Goal: Information Seeking & Learning: Learn about a topic

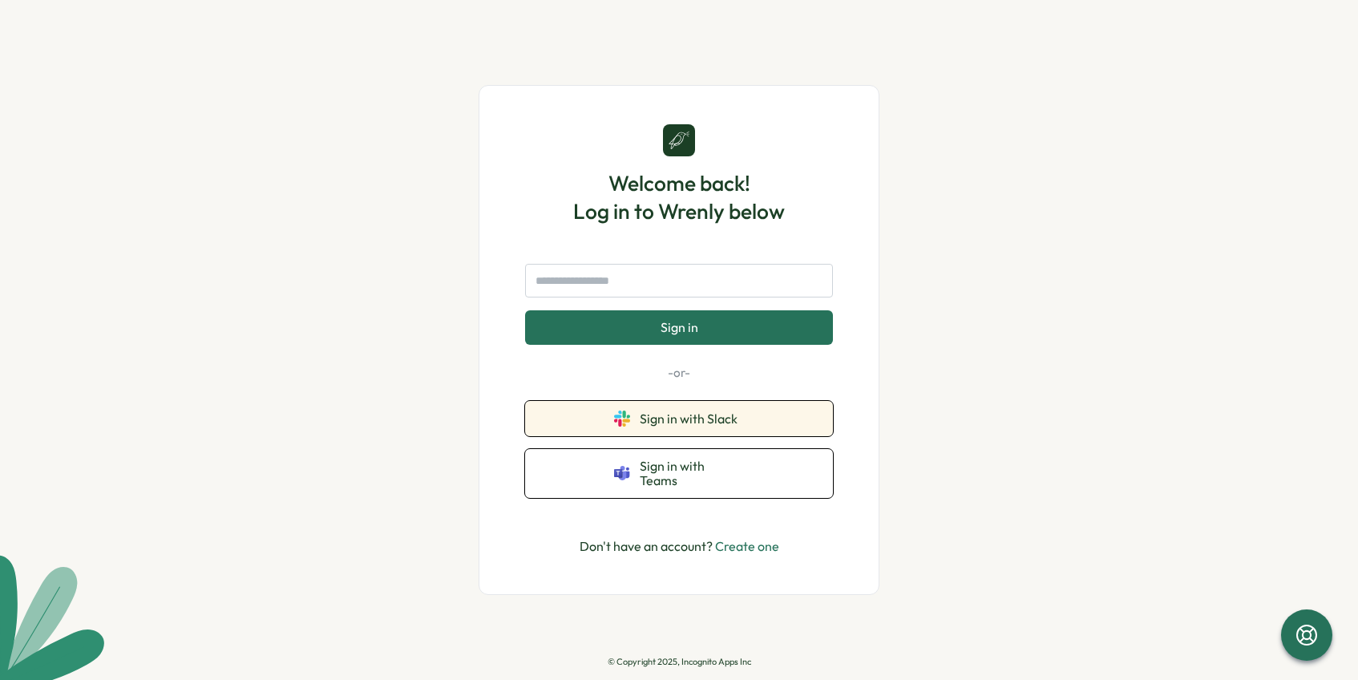
click at [822, 419] on button "Sign in with Slack" at bounding box center [679, 418] width 308 height 35
click at [708, 423] on span "Sign in with Slack" at bounding box center [692, 418] width 104 height 14
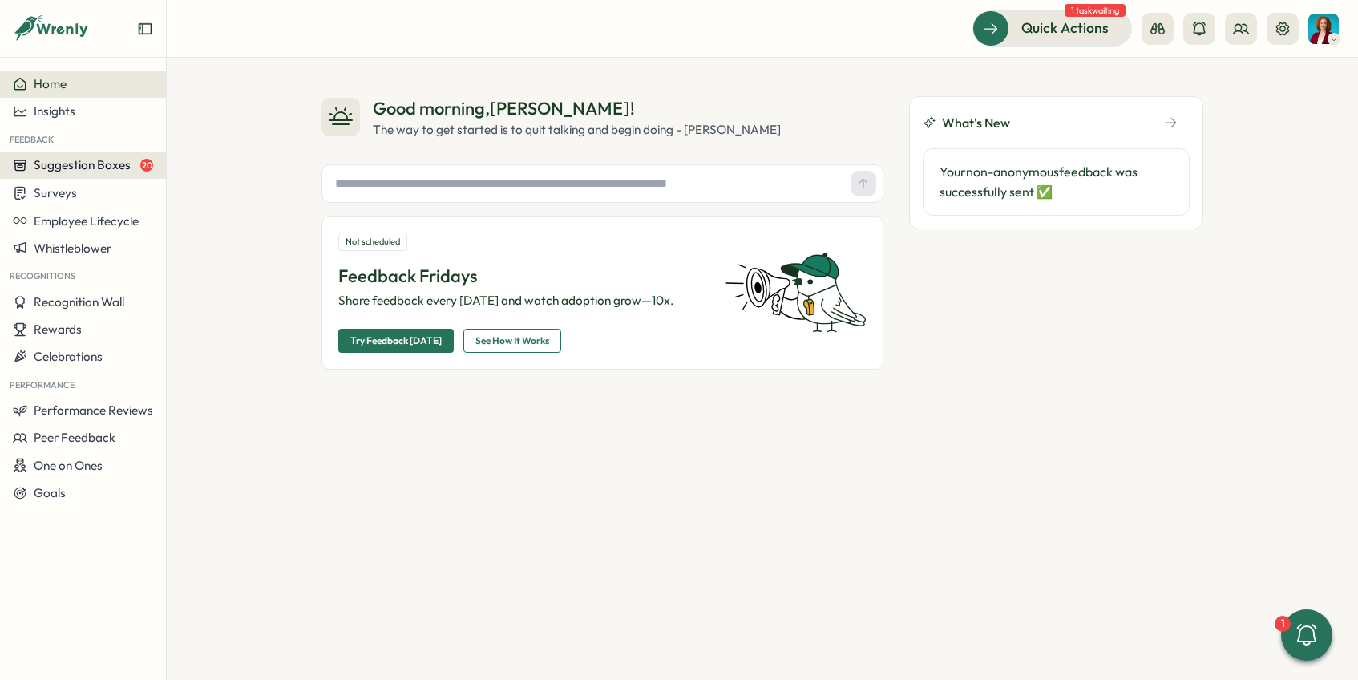
click at [120, 168] on span "Suggestion Boxes" at bounding box center [82, 164] width 97 height 15
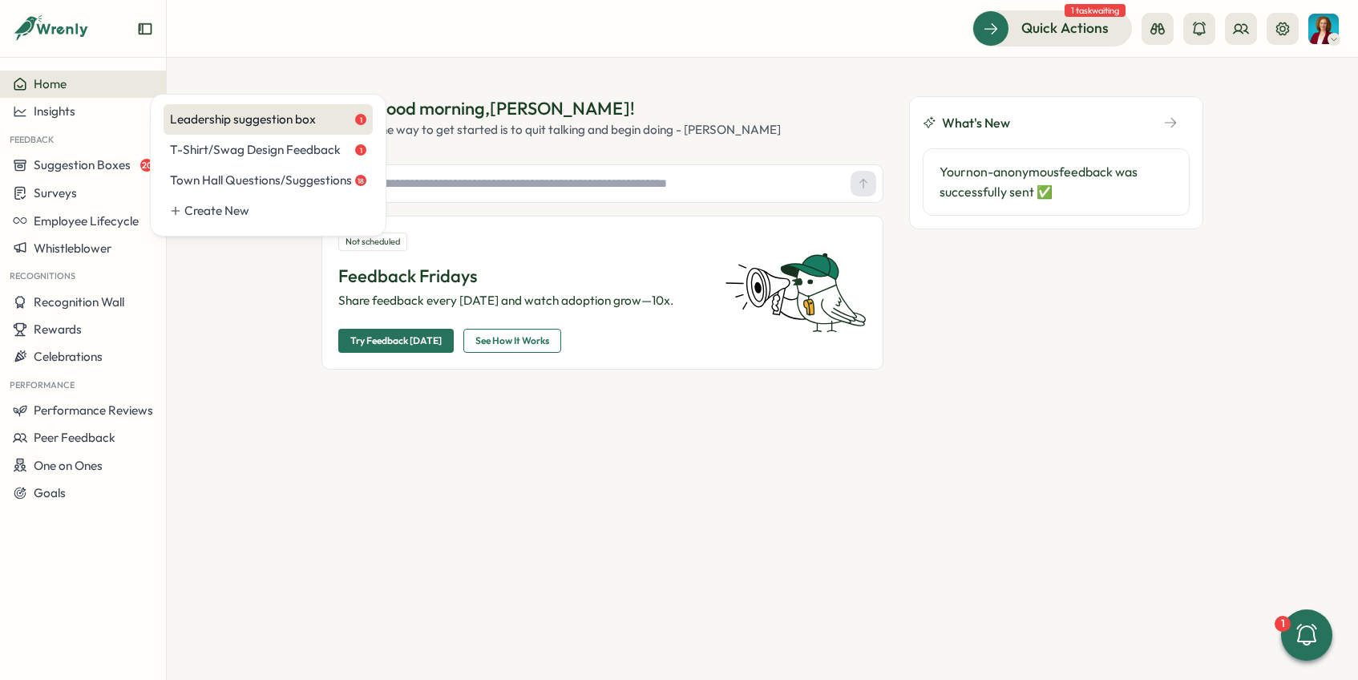
click at [265, 125] on div "Leadership suggestion box 1" at bounding box center [268, 120] width 196 height 18
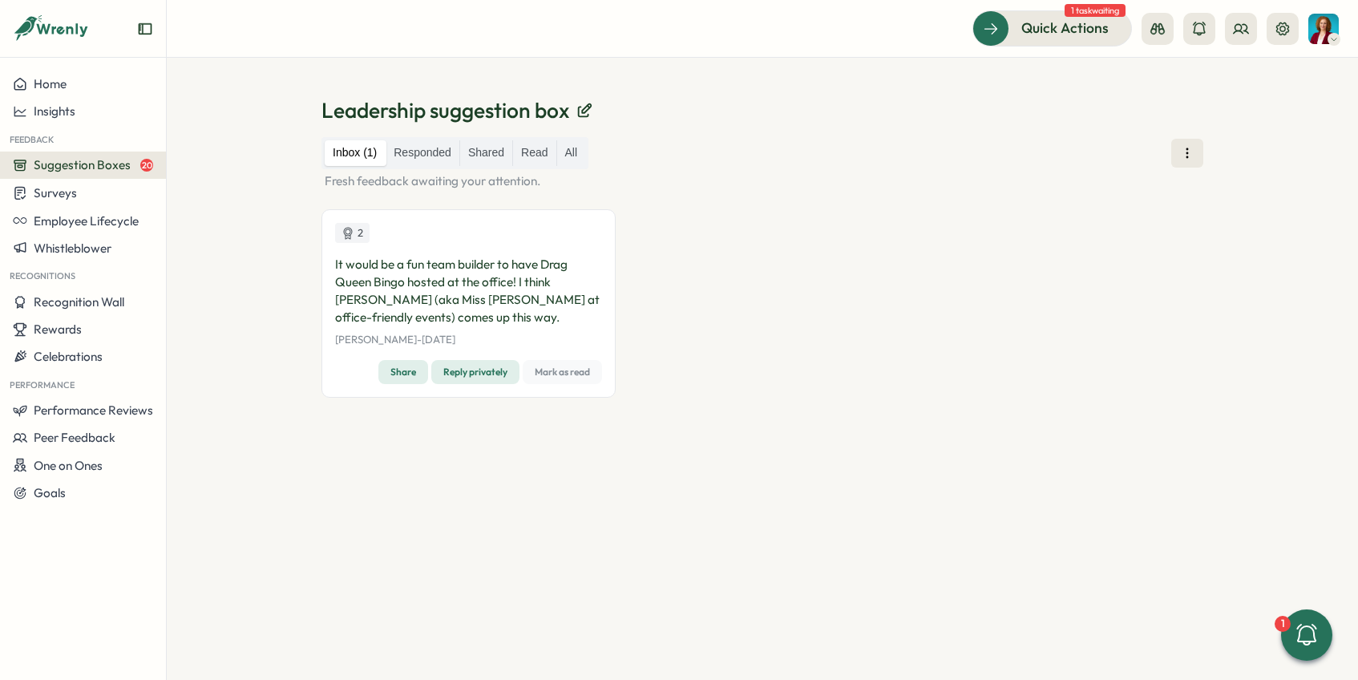
click at [132, 167] on div "Suggestion Boxes 20" at bounding box center [83, 165] width 140 height 14
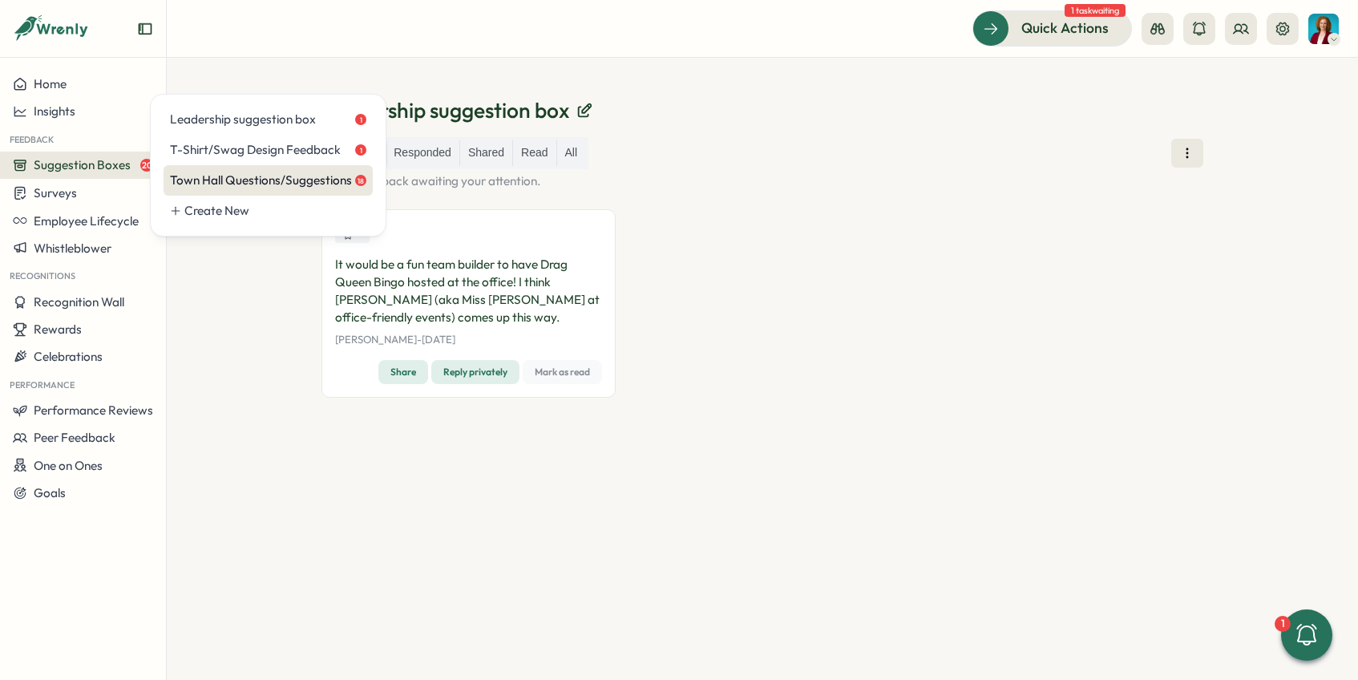
click at [209, 176] on div "Town Hall Questions/Suggestions 18" at bounding box center [268, 181] width 196 height 18
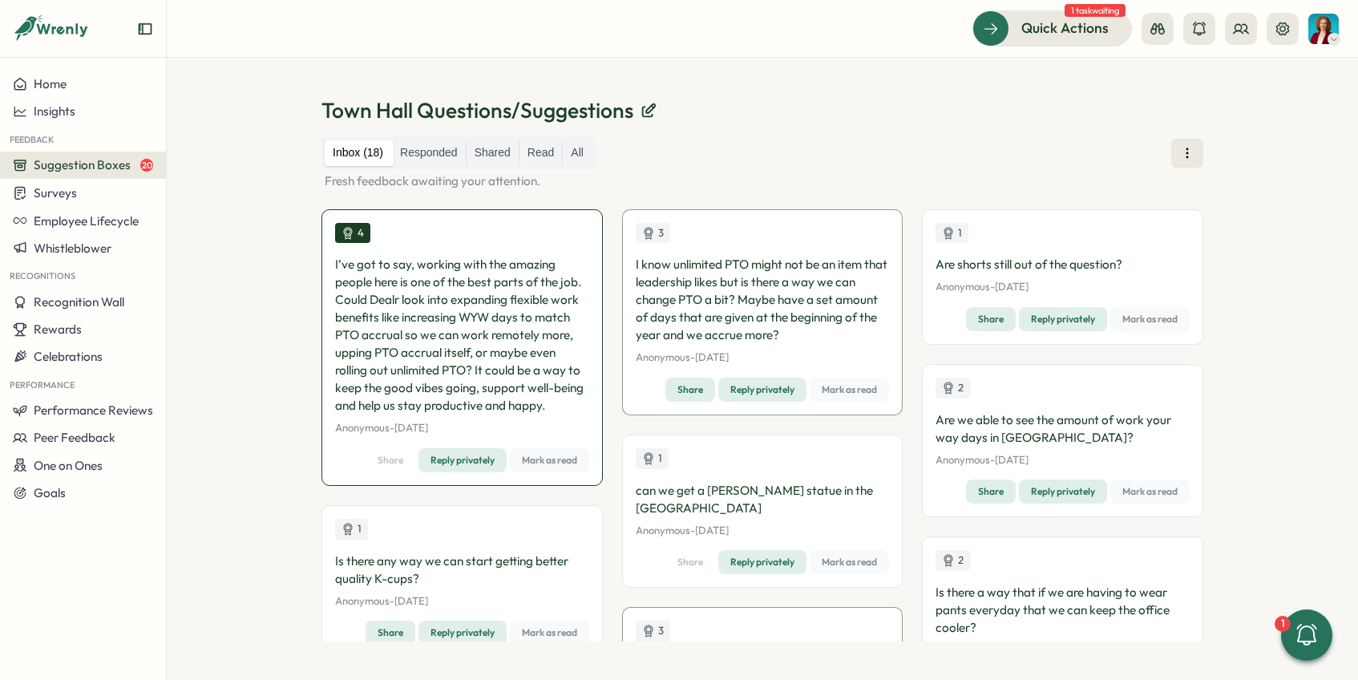
click at [1137, 318] on span "Mark as read" at bounding box center [1150, 319] width 55 height 22
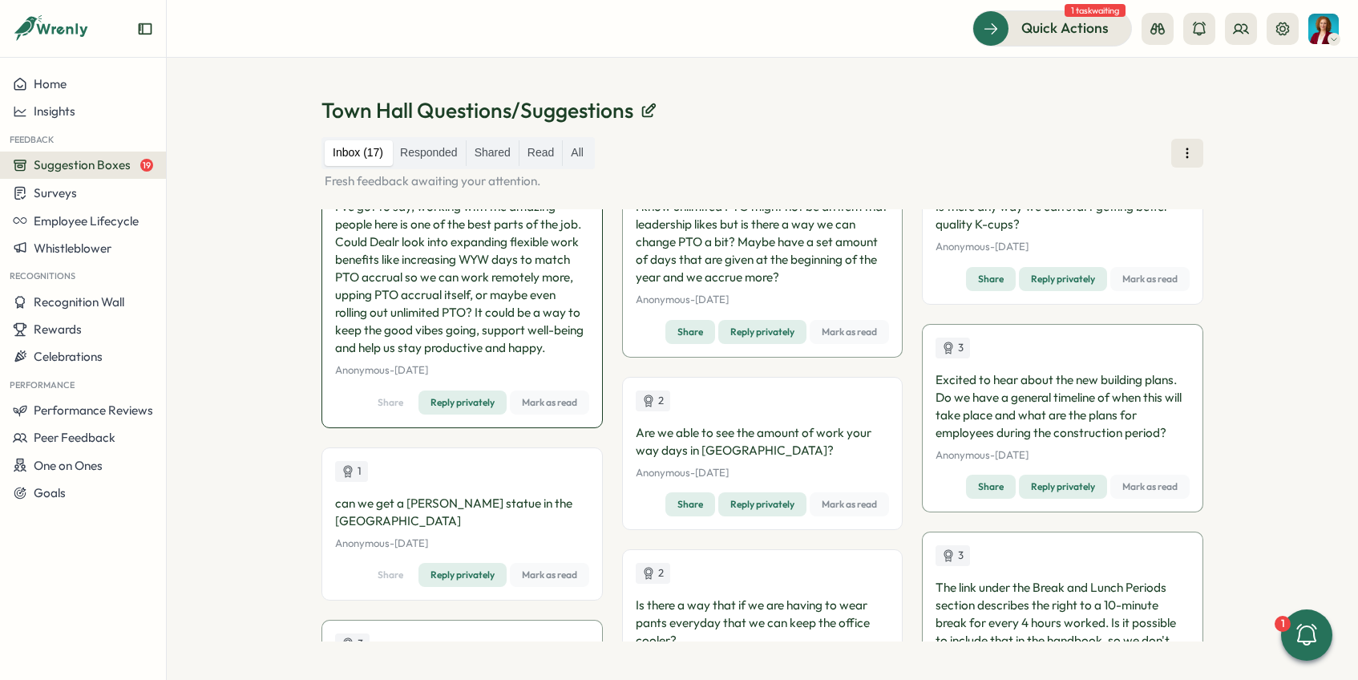
scroll to position [70, 0]
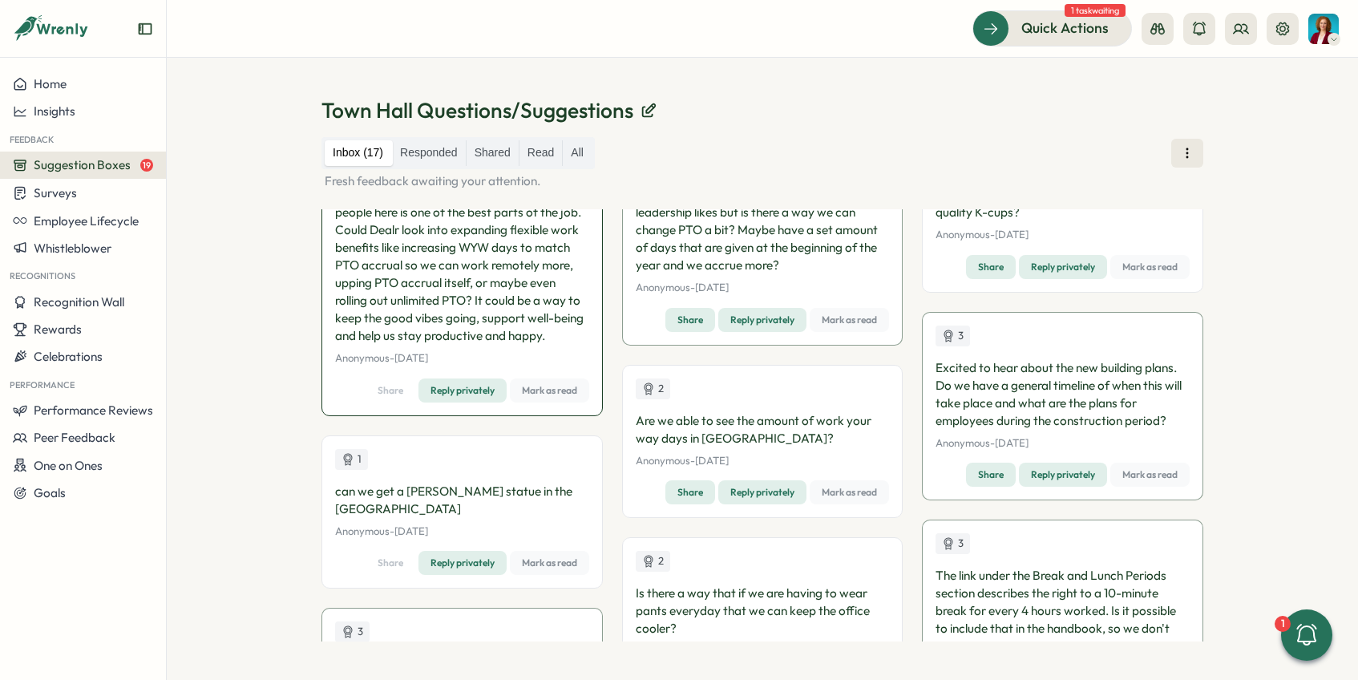
click at [555, 557] on span "Mark as read" at bounding box center [549, 563] width 55 height 22
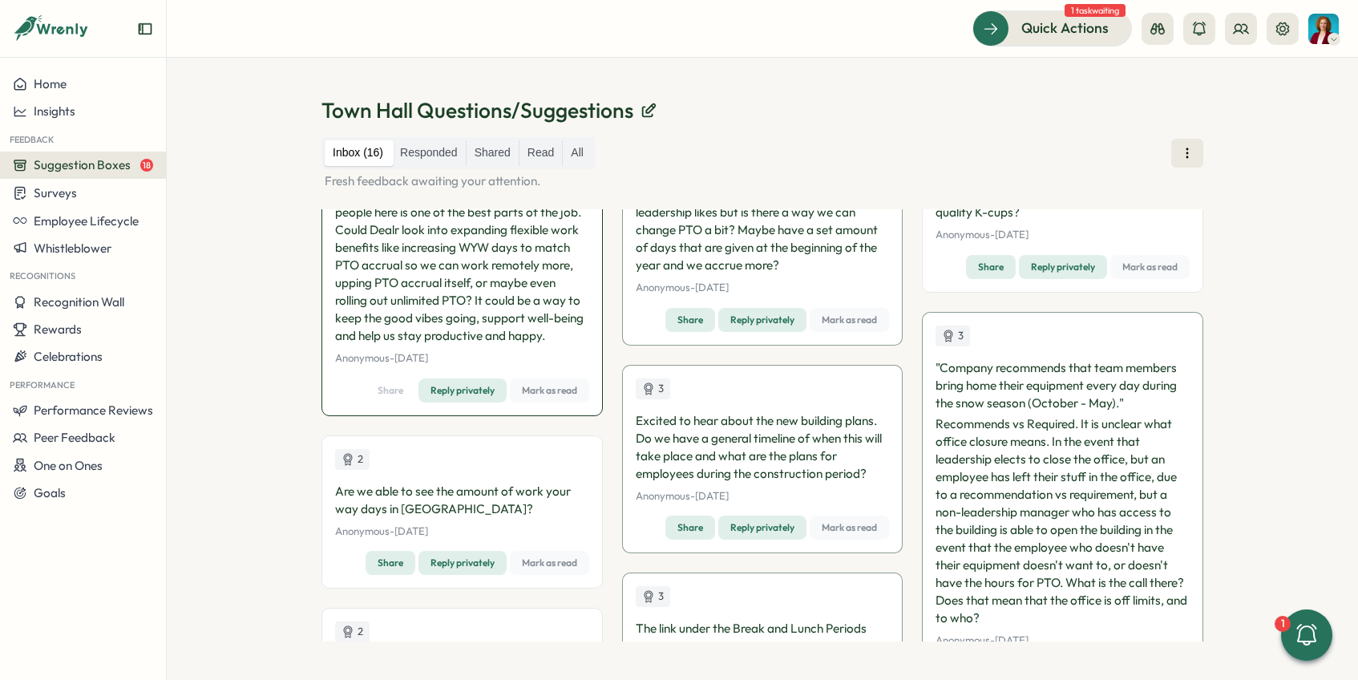
click at [549, 565] on span "Mark as read" at bounding box center [549, 563] width 55 height 22
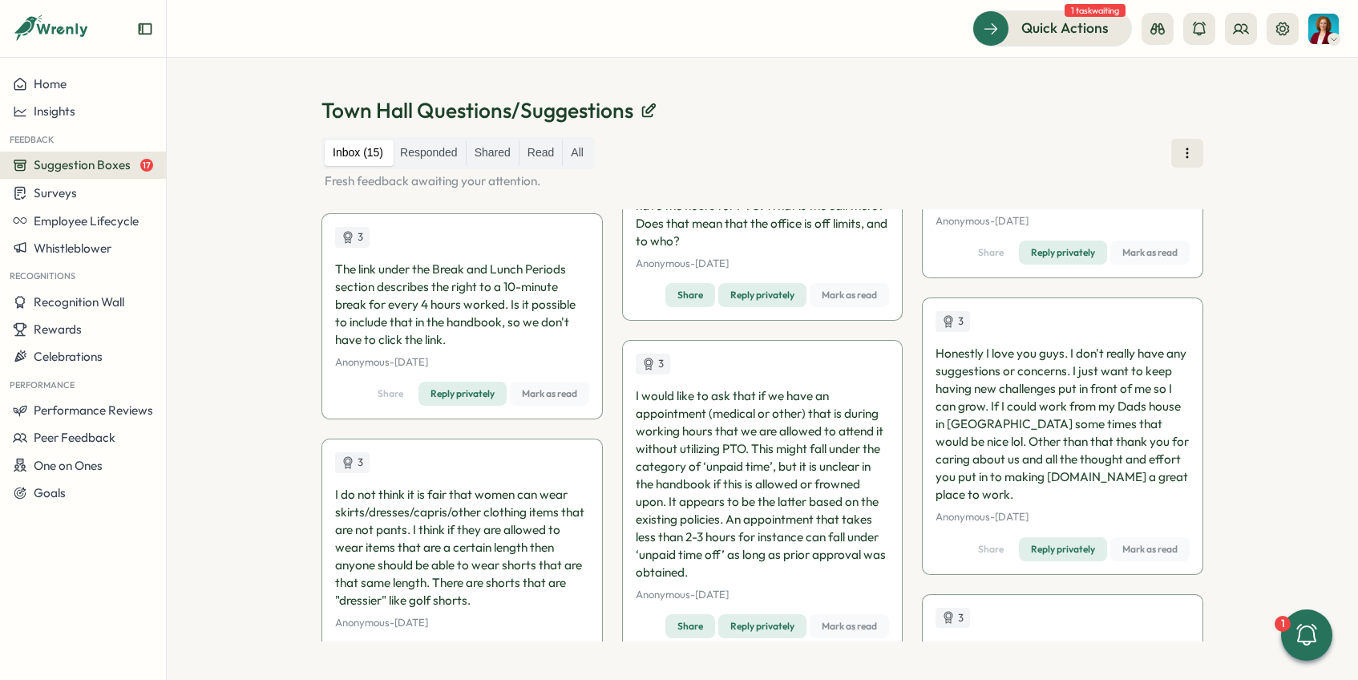
scroll to position [501, 0]
click at [1146, 548] on span "Mark as read" at bounding box center [1150, 547] width 55 height 22
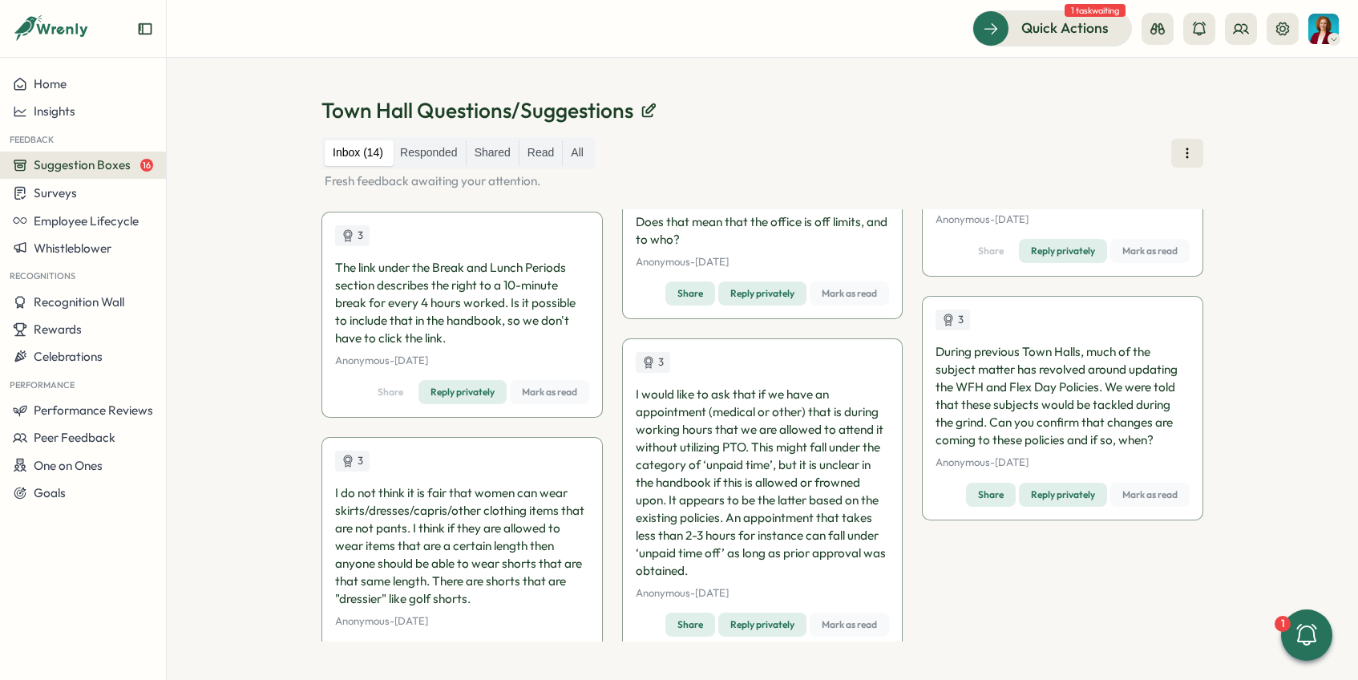
click at [1147, 493] on span "Mark as read" at bounding box center [1150, 495] width 55 height 22
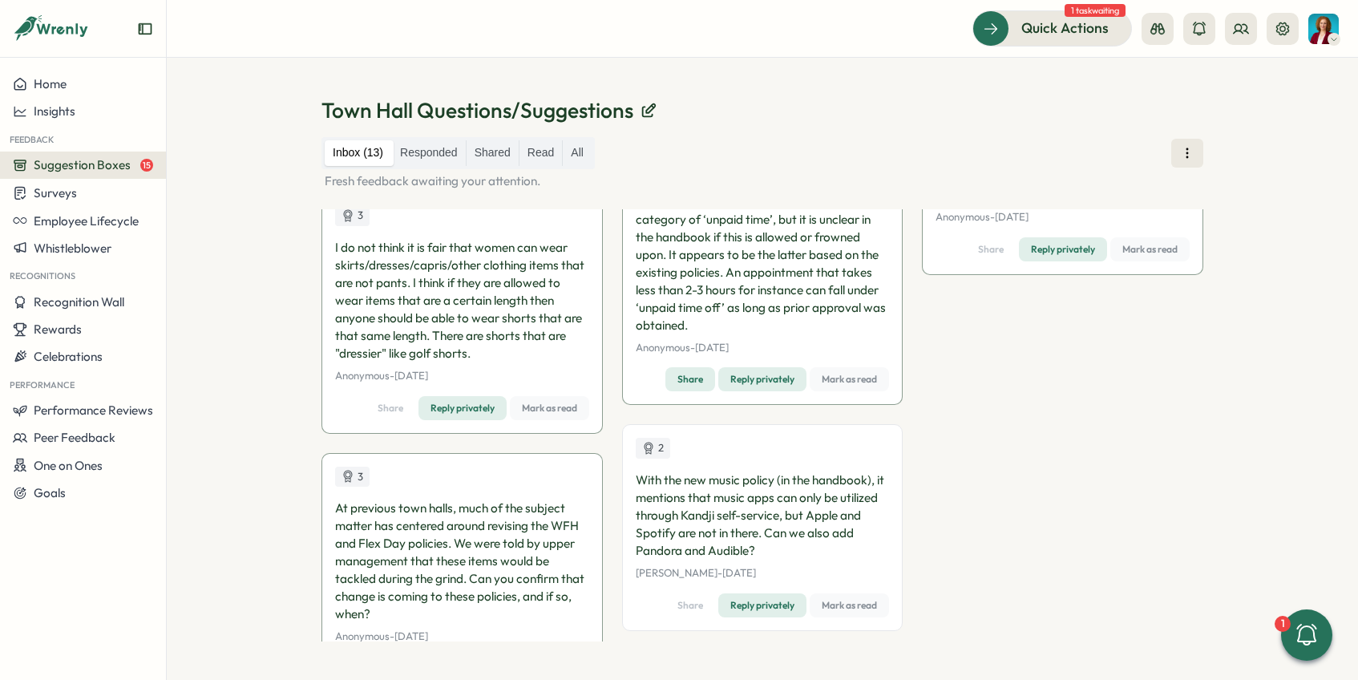
scroll to position [822, 0]
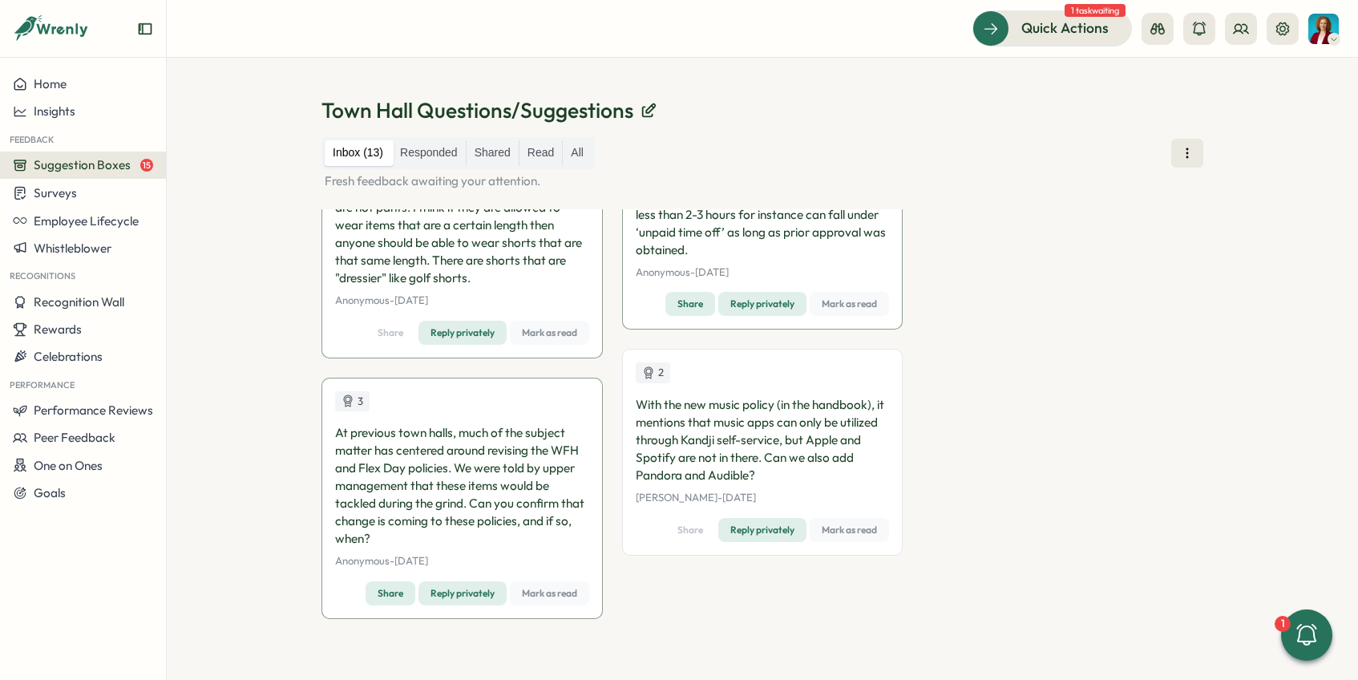
click at [560, 595] on span "Mark as read" at bounding box center [549, 593] width 55 height 22
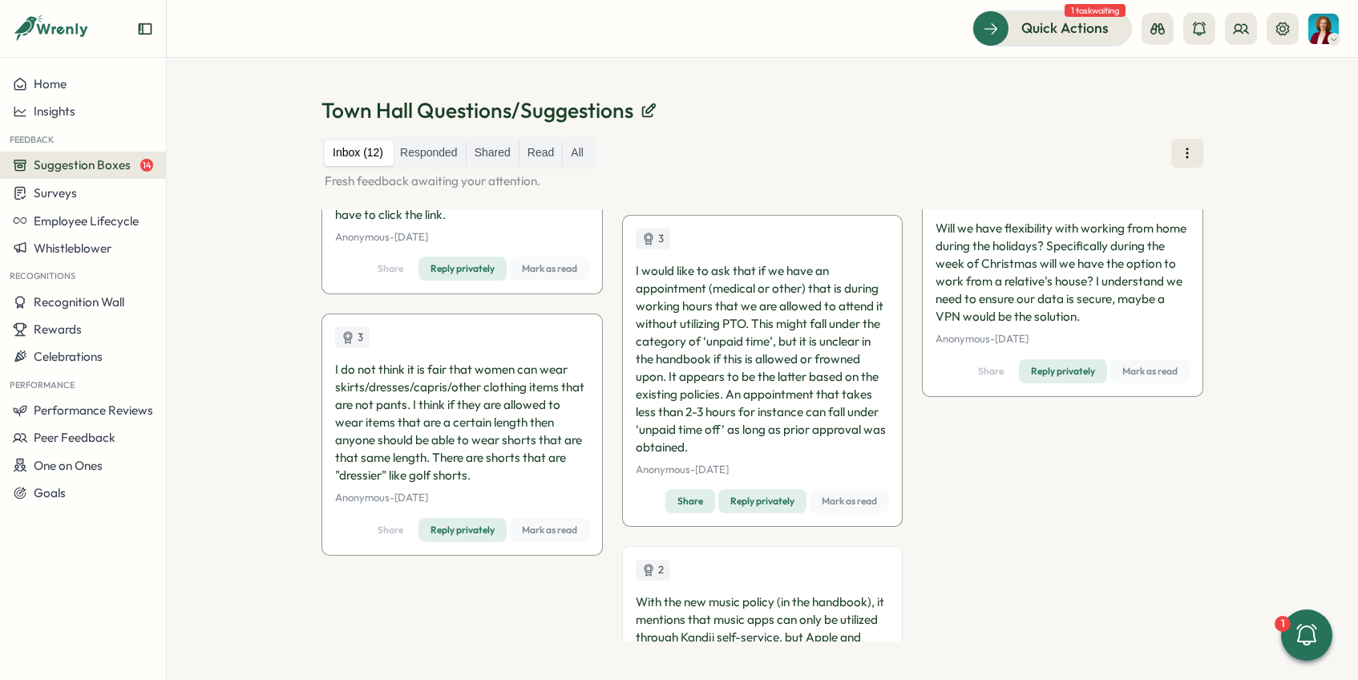
scroll to position [672, 0]
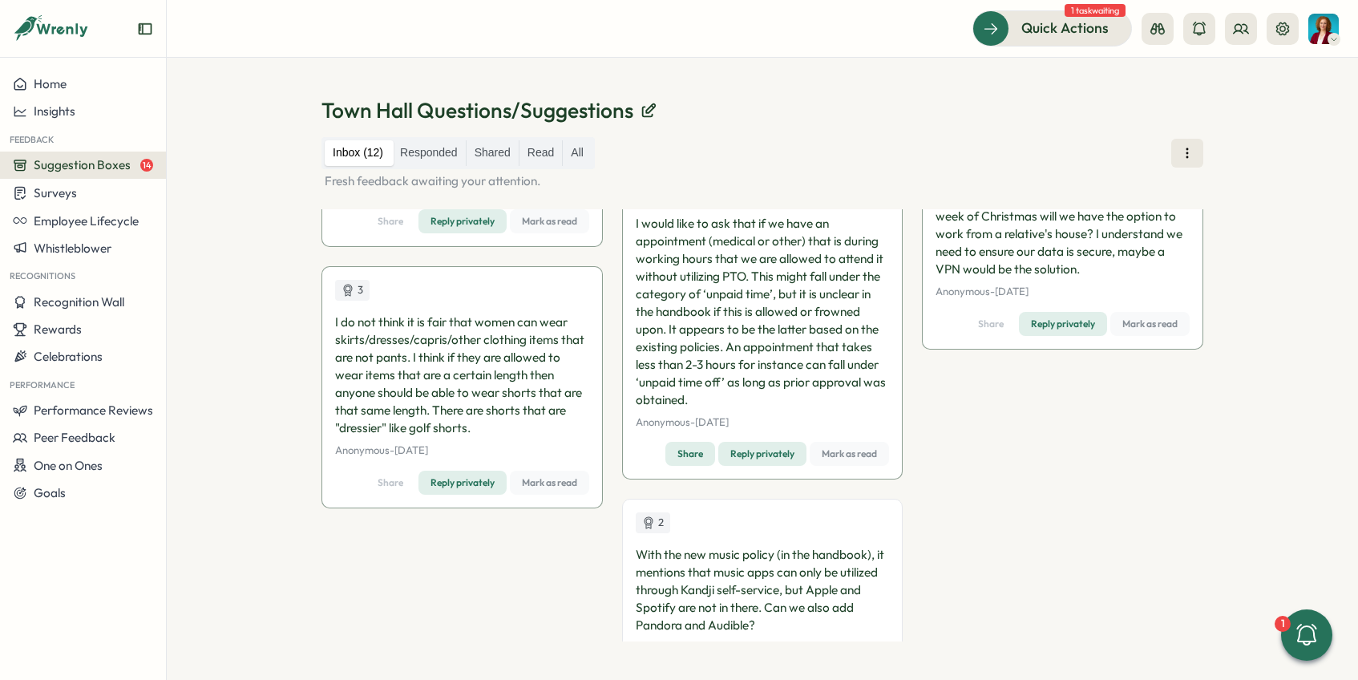
click at [833, 455] on span "Mark as read" at bounding box center [849, 454] width 55 height 22
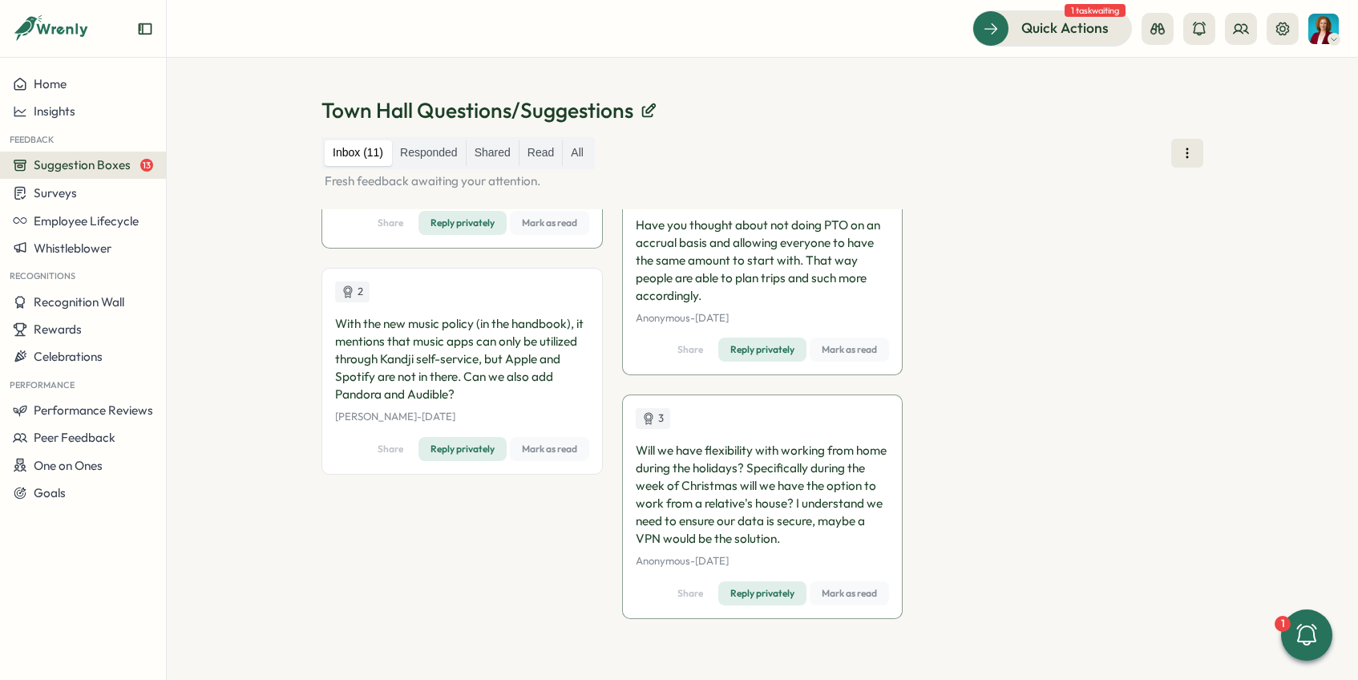
click at [848, 593] on span "Mark as read" at bounding box center [849, 593] width 55 height 22
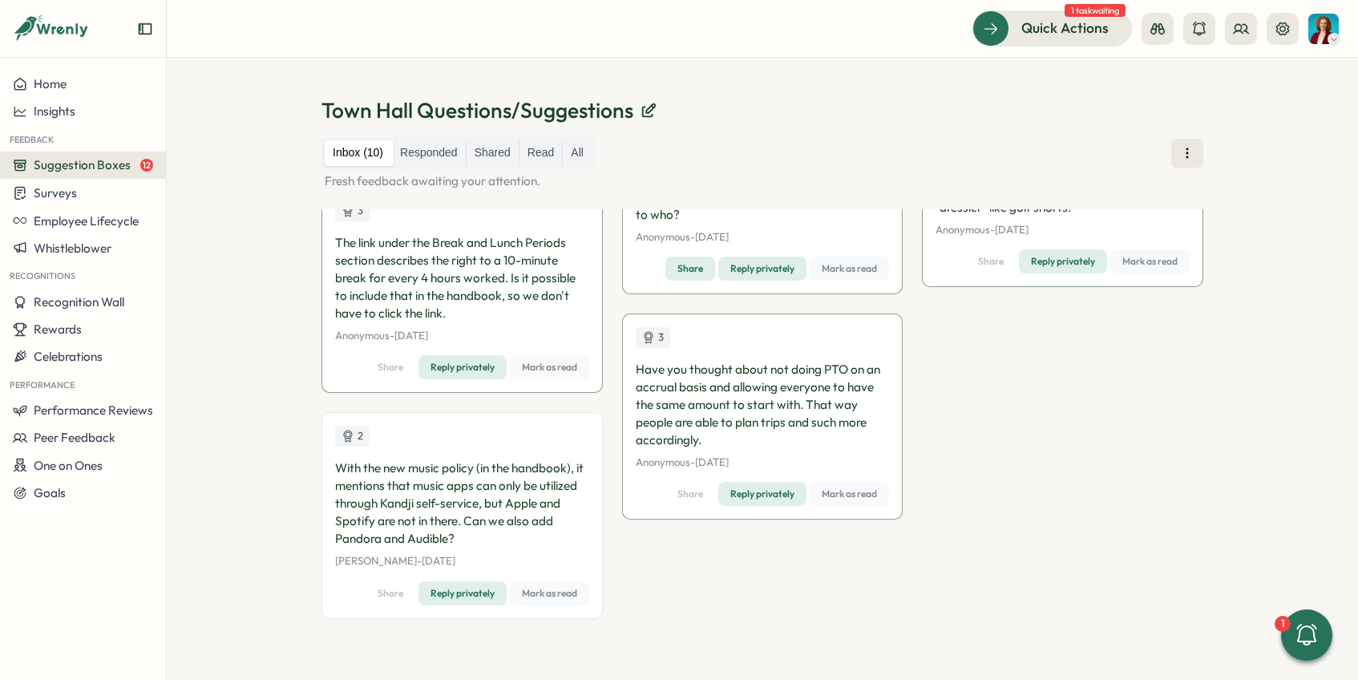
scroll to position [526, 0]
click at [858, 496] on span "Mark as read" at bounding box center [849, 494] width 55 height 22
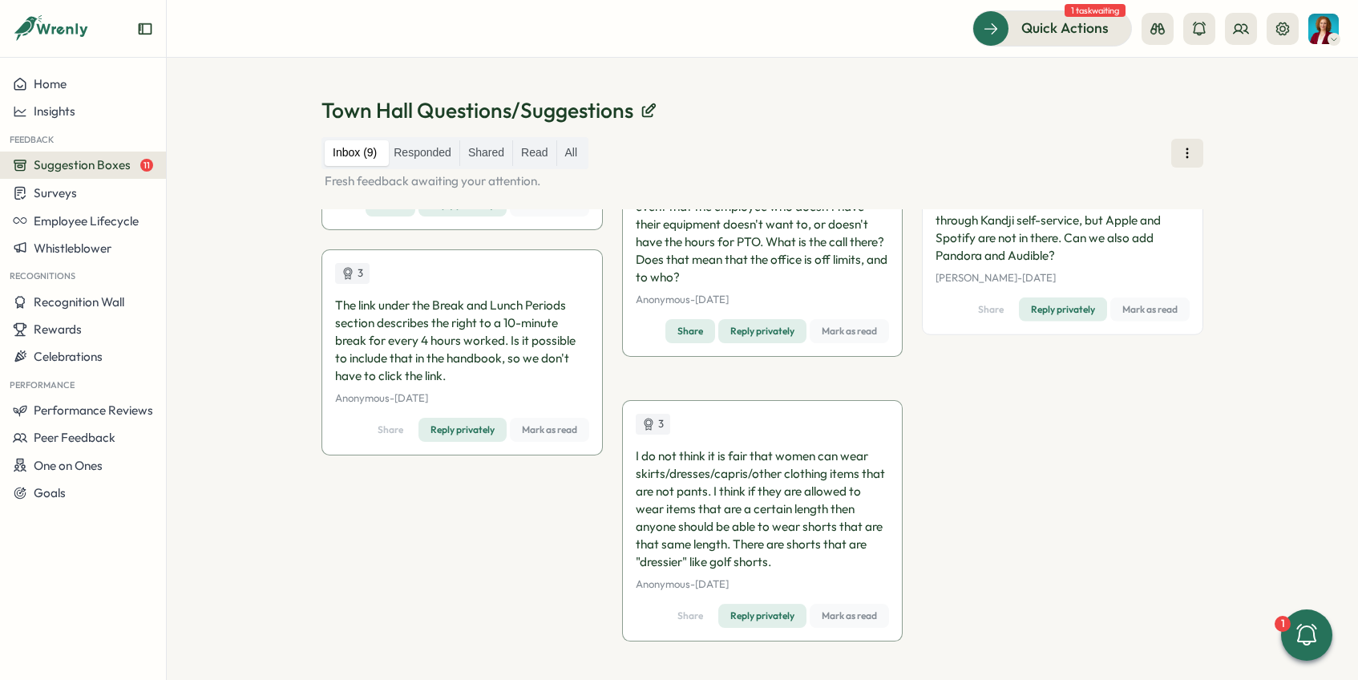
scroll to position [462, 0]
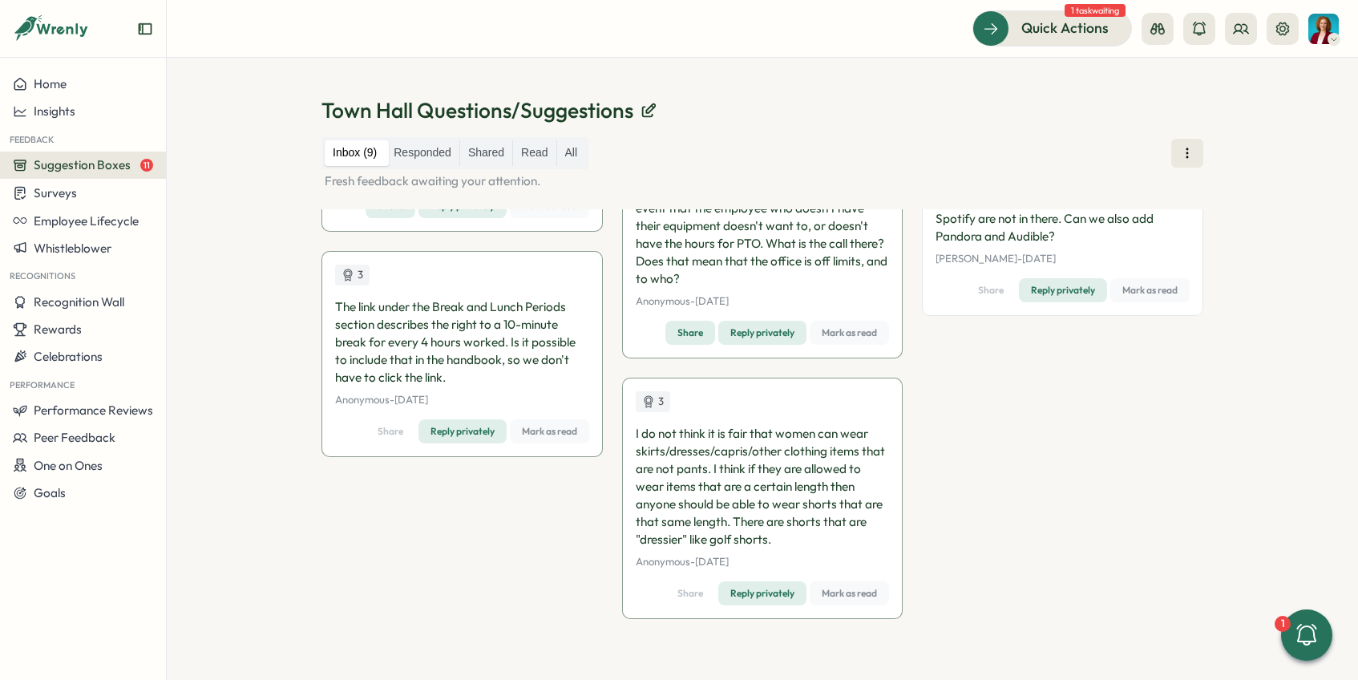
click at [568, 429] on span "Mark as read" at bounding box center [549, 431] width 55 height 22
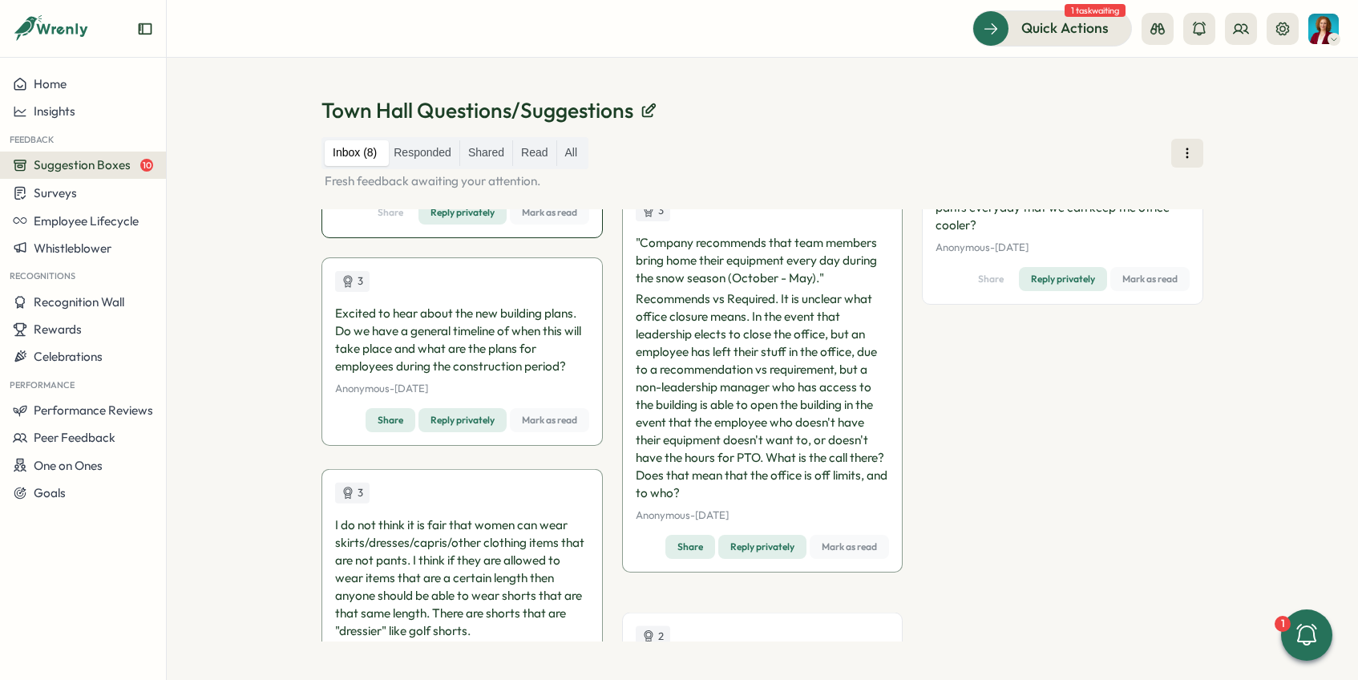
scroll to position [221, 0]
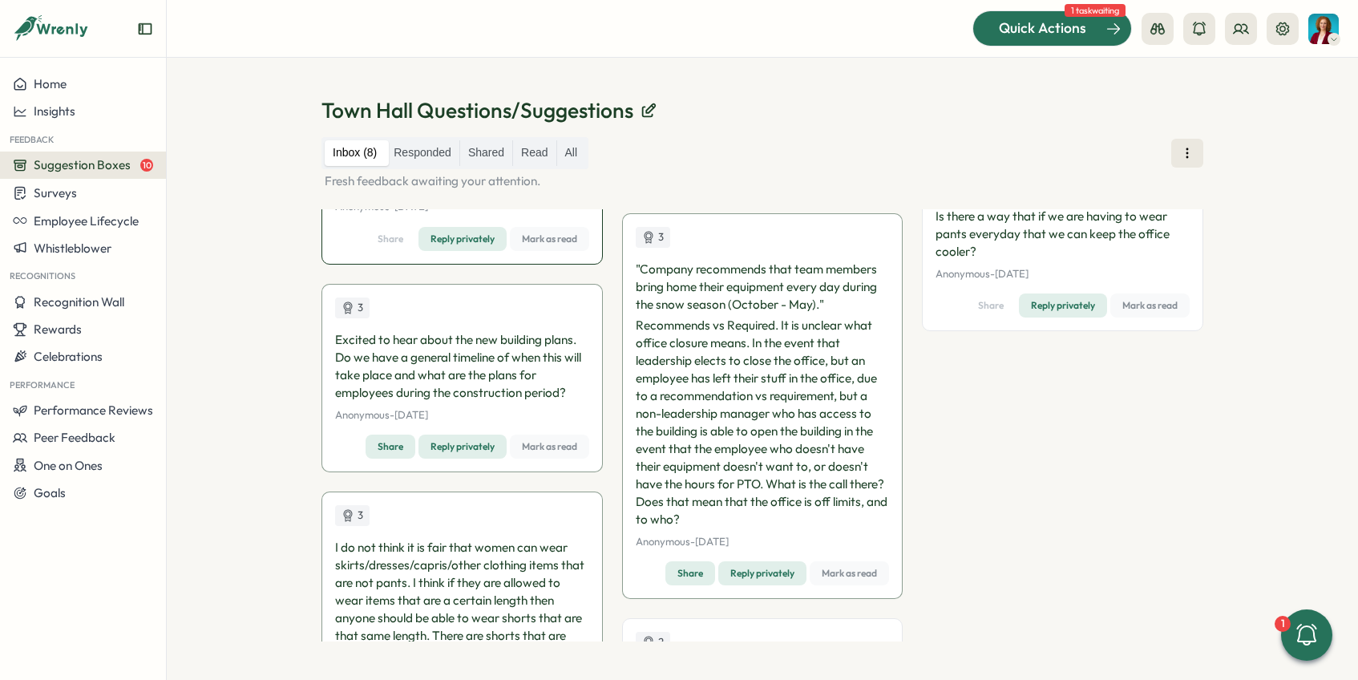
click at [1075, 38] on span "Quick Actions" at bounding box center [1042, 28] width 87 height 21
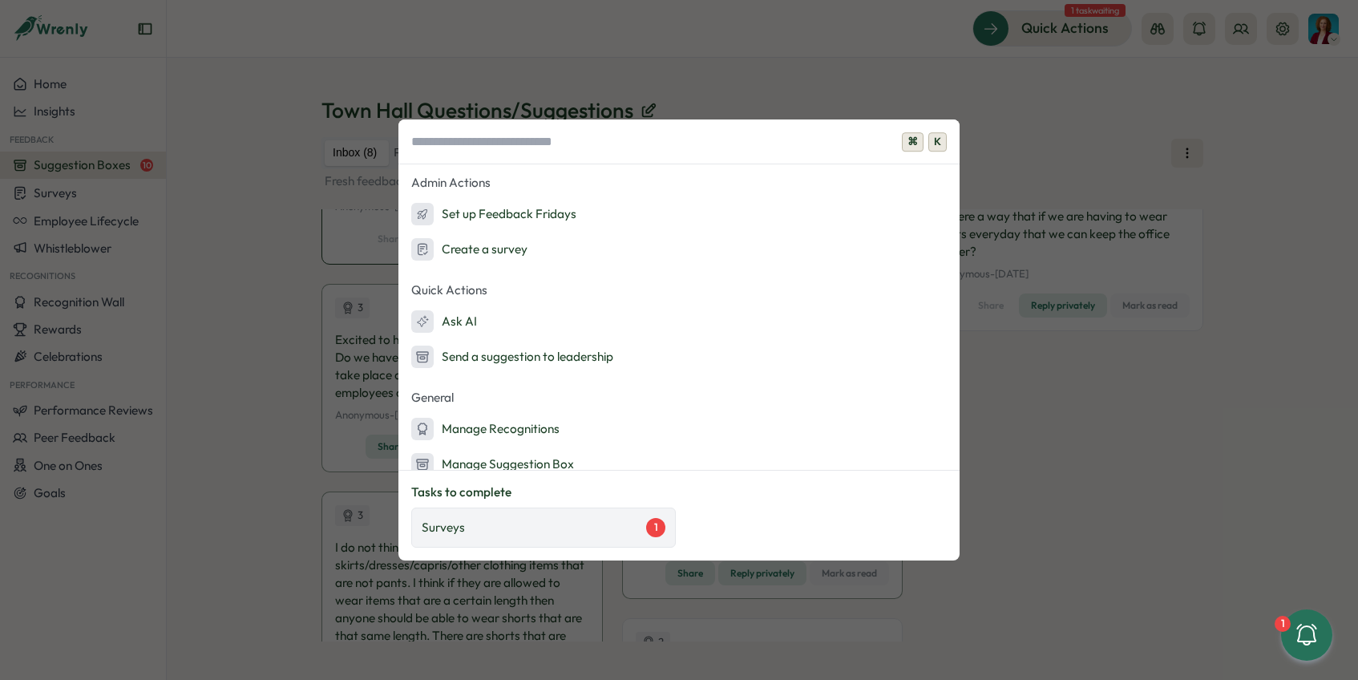
click at [611, 523] on div "Surveys 1" at bounding box center [544, 527] width 244 height 19
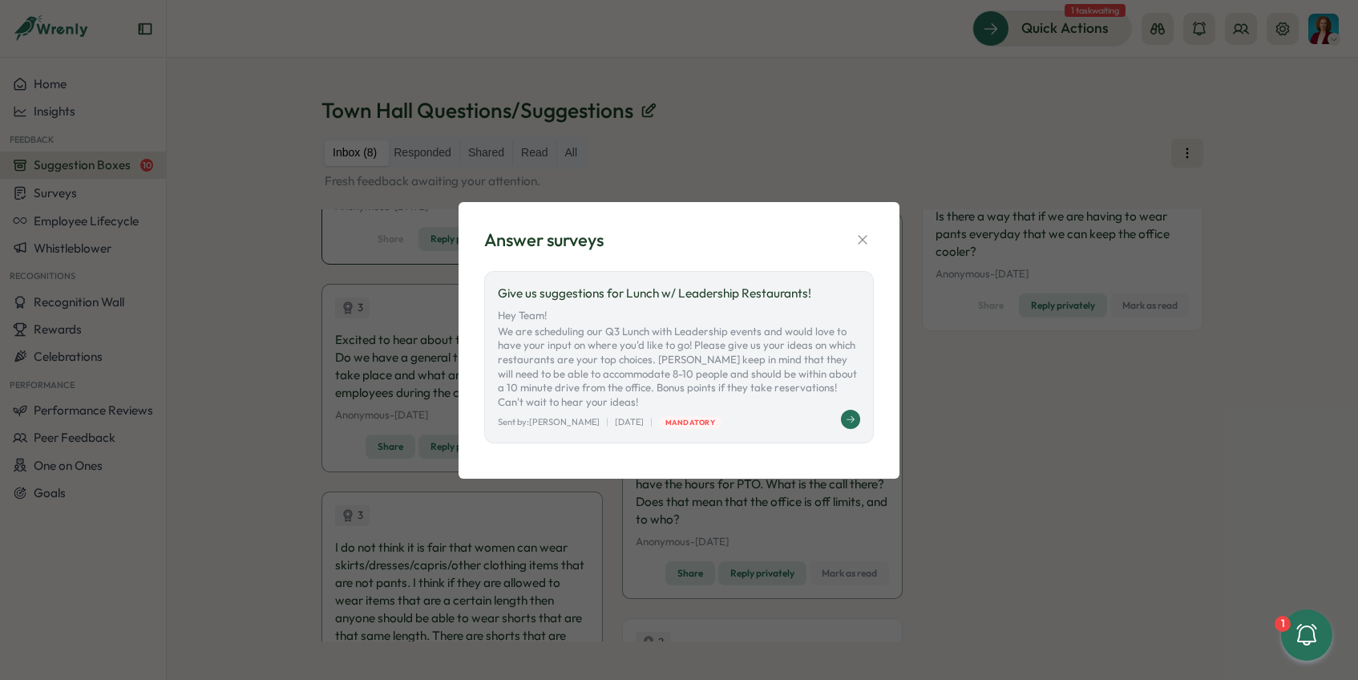
click at [853, 423] on icon at bounding box center [851, 420] width 10 height 10
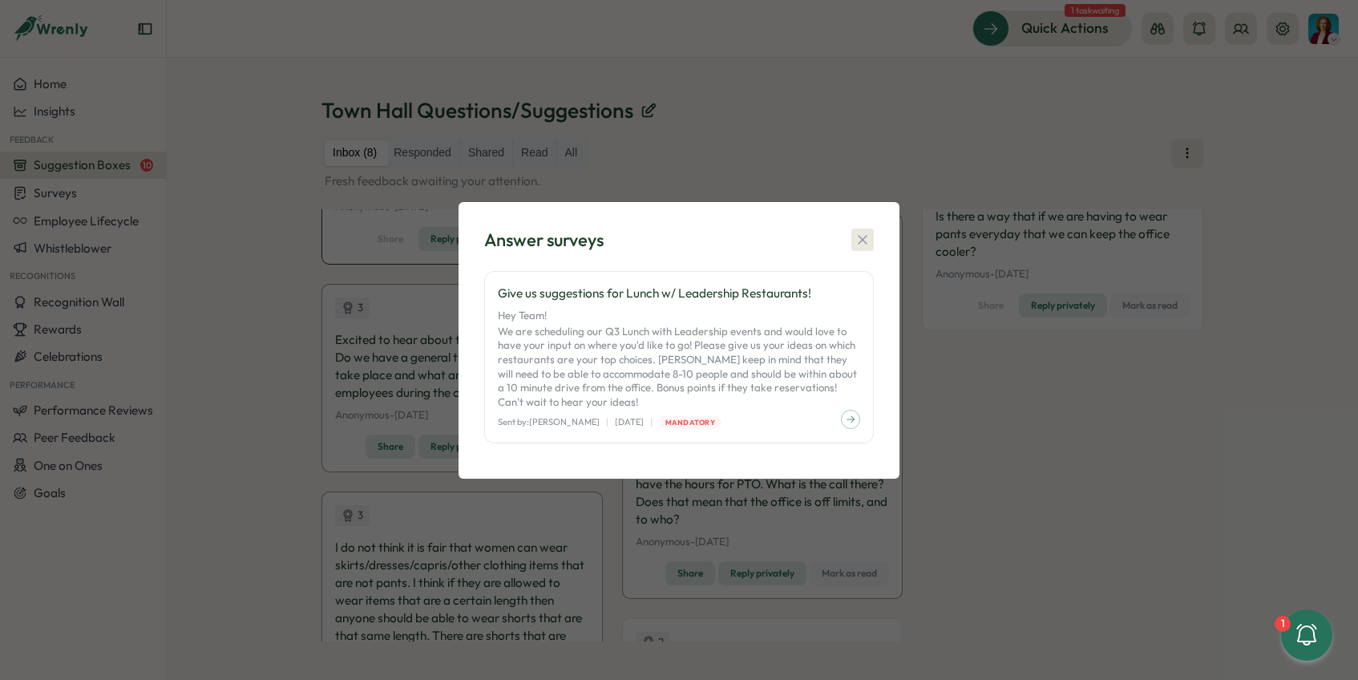
click at [864, 243] on icon "button" at bounding box center [863, 240] width 16 height 16
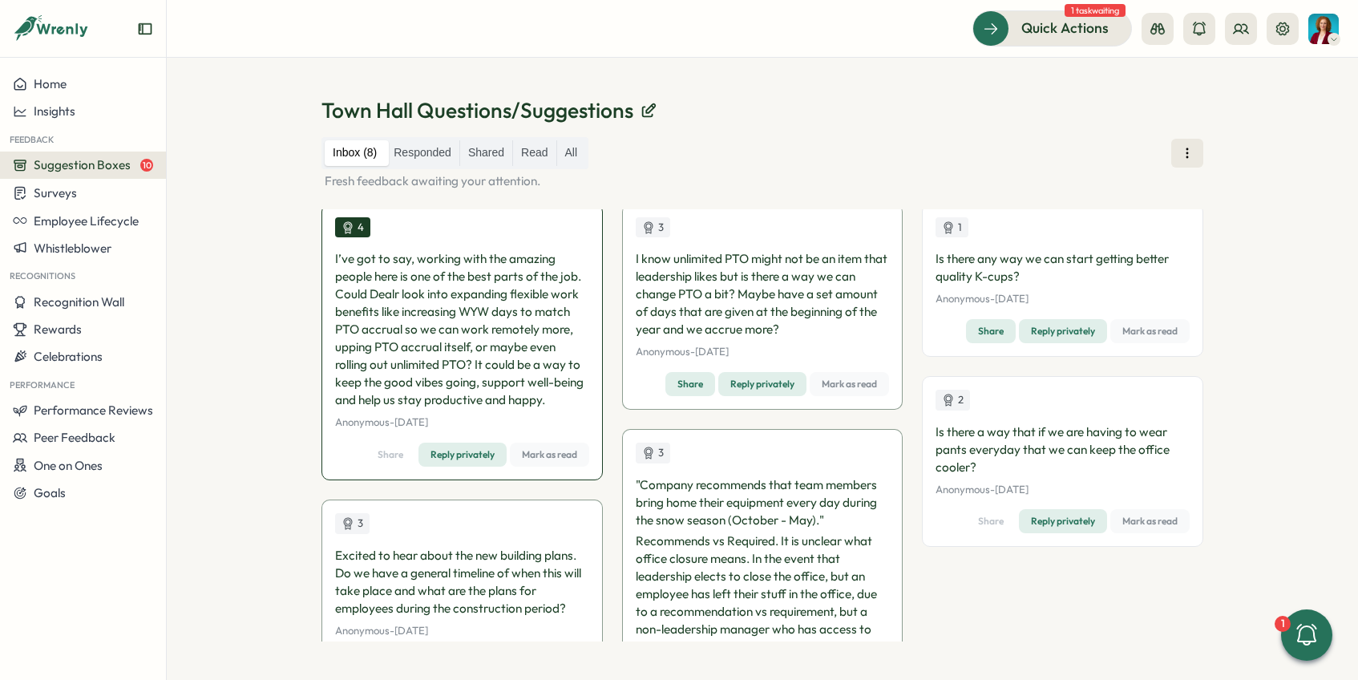
scroll to position [8, 0]
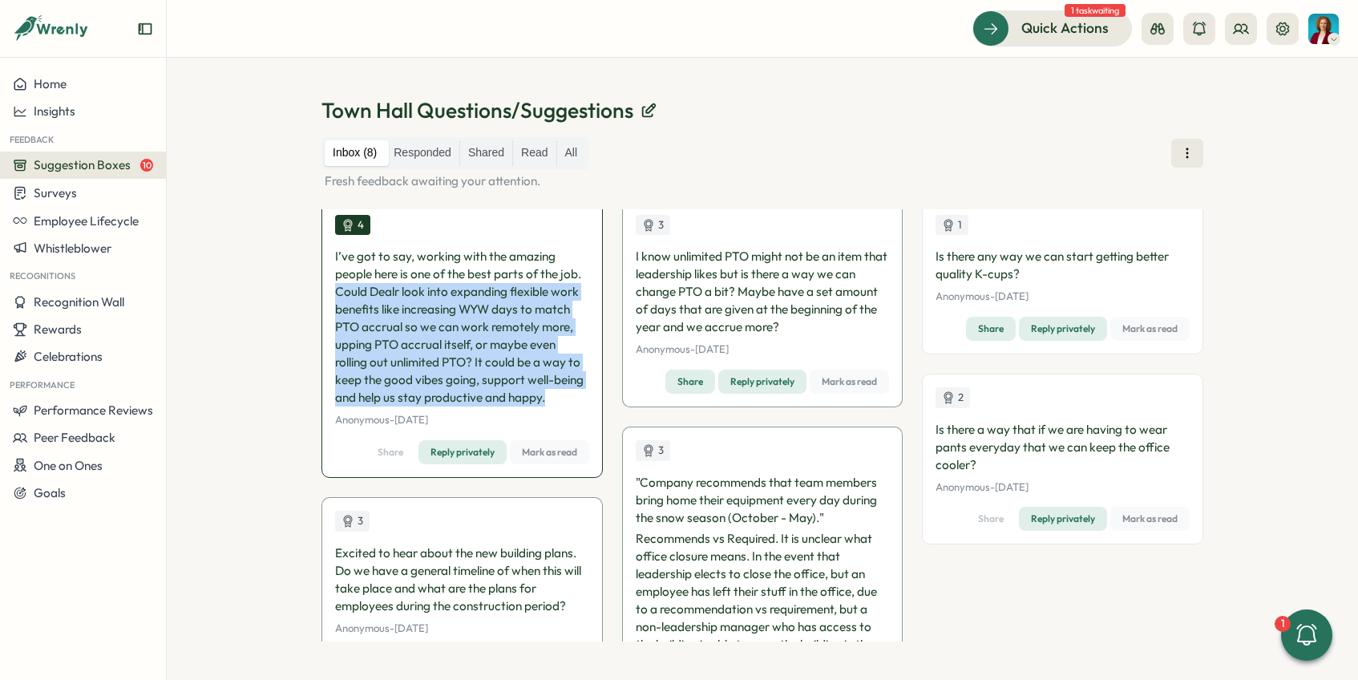
drag, startPoint x: 337, startPoint y: 293, endPoint x: 584, endPoint y: 392, distance: 266.2
click at [584, 392] on p "I’ve got to say, working with the amazing people here is one of the best parts …" at bounding box center [462, 327] width 254 height 159
click at [576, 344] on p "I’ve got to say, working with the amazing people here is one of the best parts …" at bounding box center [462, 327] width 254 height 159
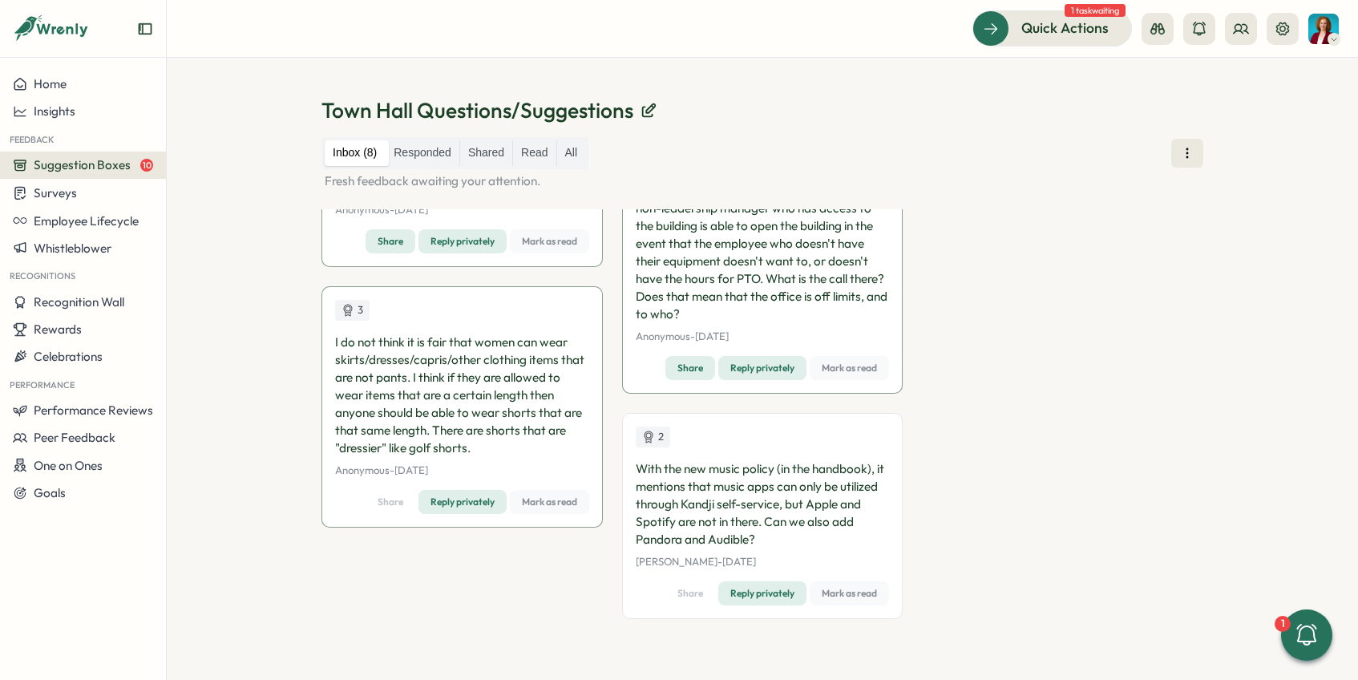
scroll to position [0, 0]
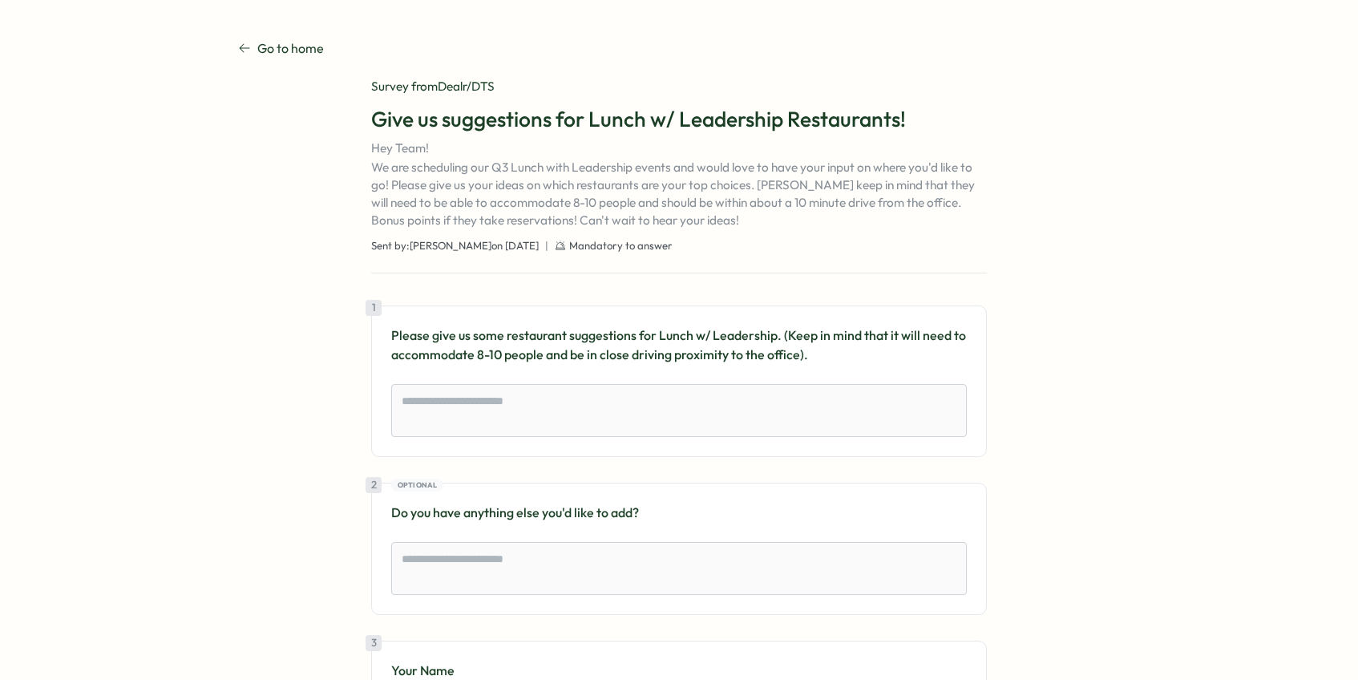
type textarea "*"
